Goal: Task Accomplishment & Management: Use online tool/utility

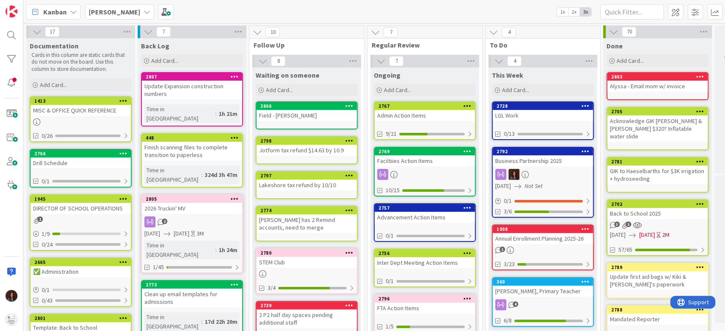
click at [546, 157] on div "Business Partnership 2025" at bounding box center [542, 160] width 100 height 11
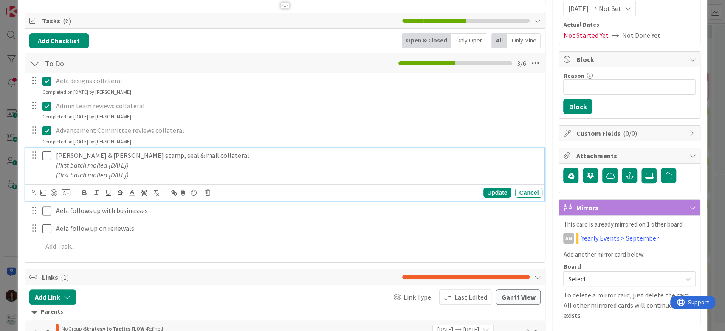
click at [150, 172] on p "(first batch mailed [DATE])" at bounding box center [297, 175] width 483 height 10
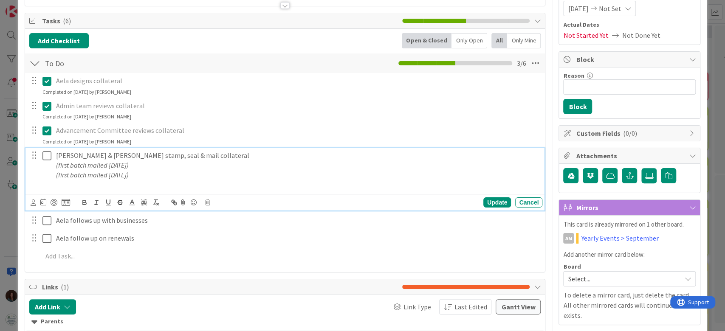
drag, startPoint x: 148, startPoint y: 172, endPoint x: 6, endPoint y: 172, distance: 141.3
click at [3, 171] on div "ID 2792 [PERSON_NAME] This Week Title 25 / 128 Business Partnership 2025 Descri…" at bounding box center [362, 165] width 725 height 331
copy em "(first batch mailed [DATE])"
click at [112, 186] on p at bounding box center [297, 185] width 483 height 10
paste div
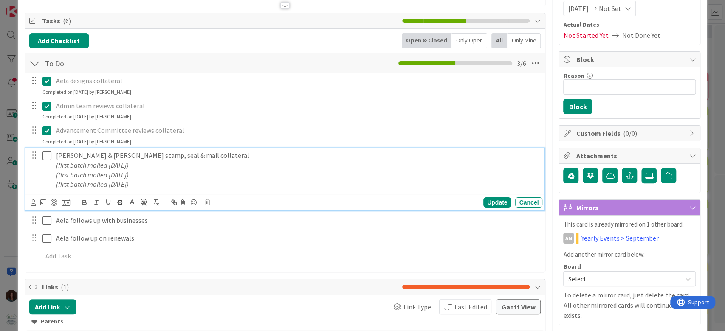
click at [70, 177] on em "(first batch mailed [DATE])" at bounding box center [92, 175] width 73 height 8
drag, startPoint x: 71, startPoint y: 183, endPoint x: 57, endPoint y: 182, distance: 14.1
click at [57, 182] on em "(first batch mailed [DATE])" at bounding box center [92, 184] width 73 height 8
click at [122, 184] on em "(third batch mailed [DATE])" at bounding box center [93, 184] width 75 height 8
click at [194, 180] on p "(third batch mailed [DATE])" at bounding box center [297, 185] width 483 height 10
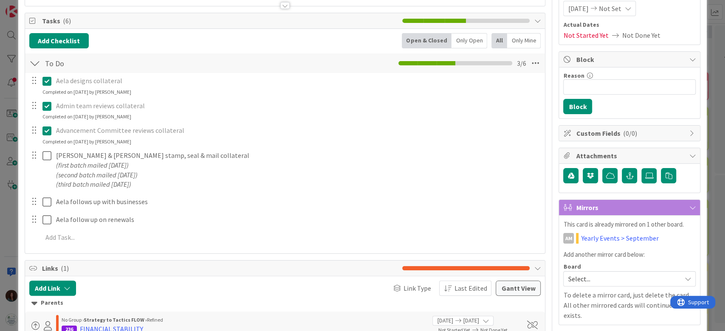
click at [487, 197] on div "Aela designs collateral Update Cancel Completed on [DATE] by [PERSON_NAME] Admi…" at bounding box center [284, 160] width 511 height 175
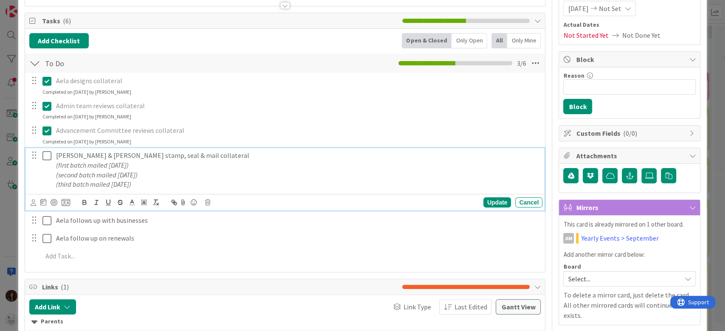
click at [44, 157] on icon at bounding box center [46, 156] width 9 height 10
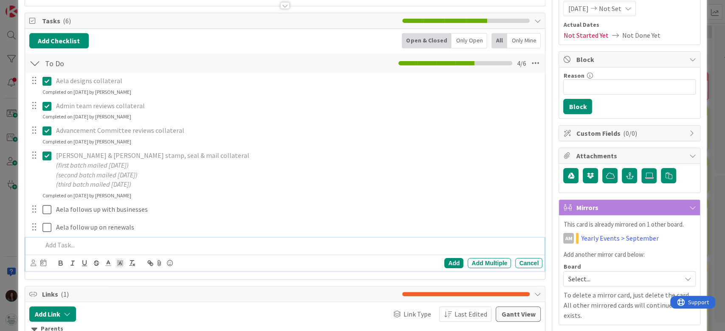
click at [118, 243] on p at bounding box center [290, 245] width 497 height 10
click at [445, 261] on div "Add" at bounding box center [453, 263] width 19 height 10
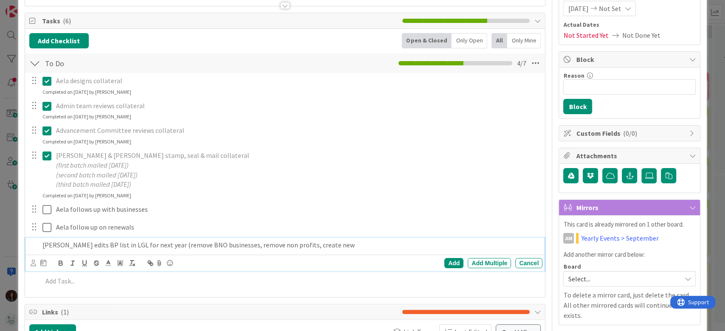
click at [335, 242] on p "[PERSON_NAME] edits BP list in LGL for next year (remove BNO businesses, remove…" at bounding box center [290, 245] width 497 height 10
click at [368, 242] on p "[PERSON_NAME] edits BP list in LGL for next year (remove BNO businesses, remove…" at bounding box center [297, 245] width 483 height 10
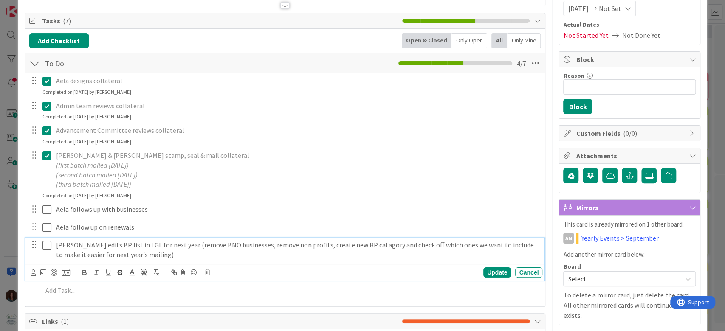
click at [295, 249] on p "[PERSON_NAME] edits BP list in LGL for next year (remove BNO businesses, remove…" at bounding box center [297, 249] width 483 height 19
click at [497, 271] on div "Update" at bounding box center [497, 272] width 28 height 10
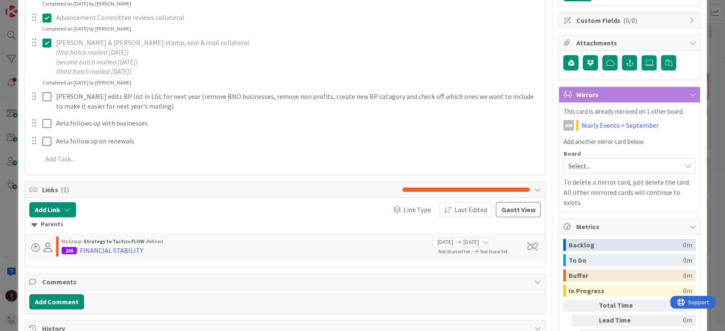
scroll to position [226, 0]
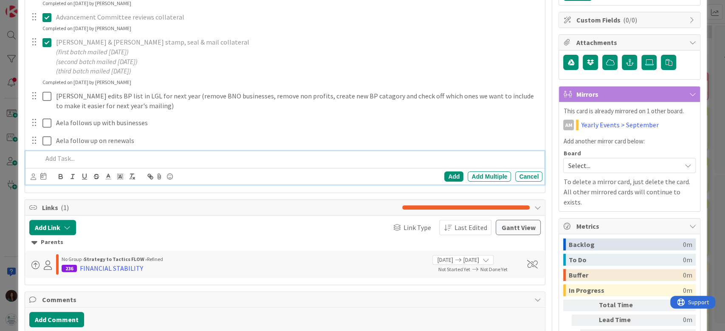
click at [115, 156] on p at bounding box center [290, 159] width 497 height 10
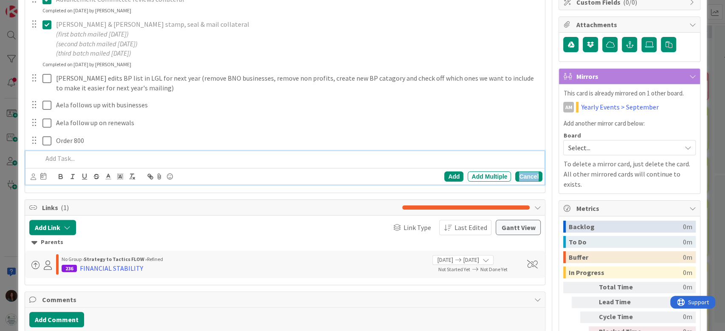
click at [523, 172] on div "Cancel" at bounding box center [528, 176] width 27 height 10
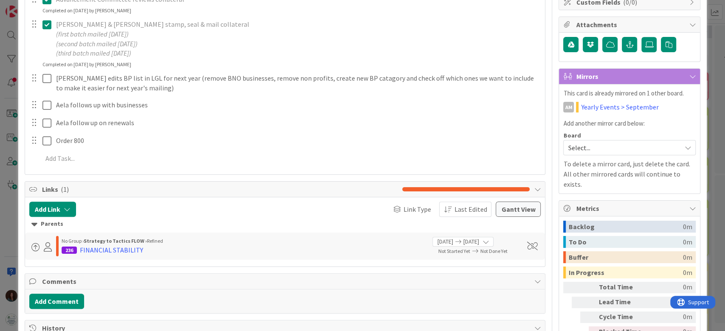
scroll to position [187, 0]
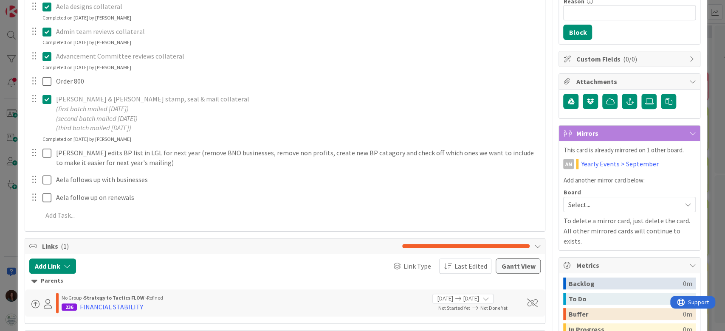
drag, startPoint x: 41, startPoint y: 79, endPoint x: 46, endPoint y: 79, distance: 5.1
click at [42, 79] on div at bounding box center [41, 81] width 24 height 15
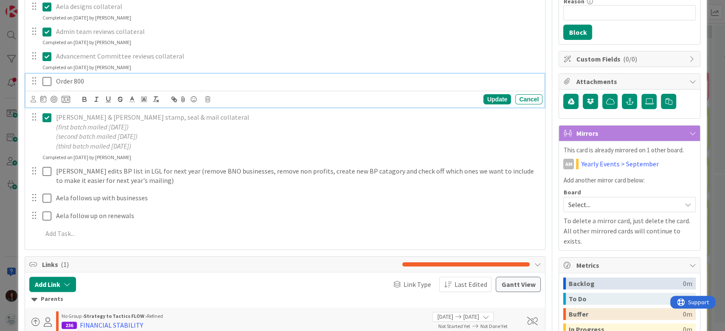
click at [48, 81] on icon at bounding box center [46, 81] width 9 height 10
